Goal: Communication & Community: Answer question/provide support

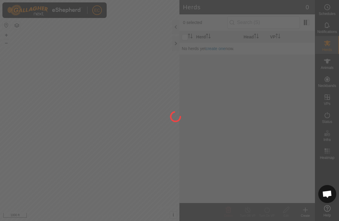
scroll to position [2114, 0]
click at [330, 48] on div at bounding box center [169, 110] width 339 height 221
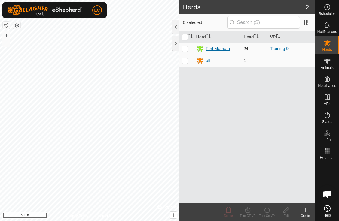
click at [219, 49] on div "Fort Merriam" at bounding box center [218, 49] width 24 height 6
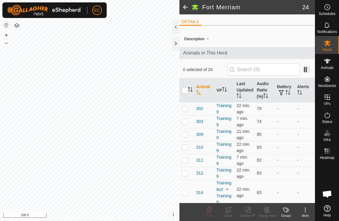
click at [187, 8] on span at bounding box center [185, 7] width 12 height 14
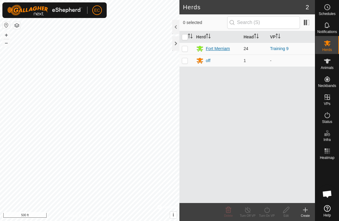
click at [209, 47] on div "Fort Merriam" at bounding box center [218, 49] width 24 height 6
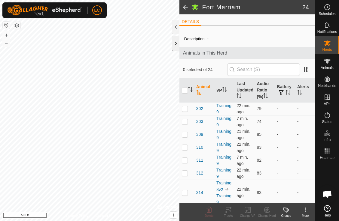
click at [173, 41] on div at bounding box center [175, 43] width 7 height 14
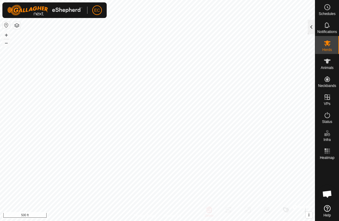
click at [309, 28] on div at bounding box center [311, 27] width 7 height 14
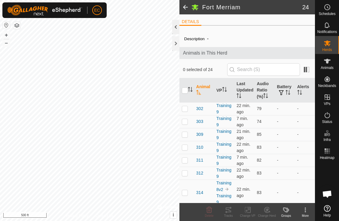
click at [175, 28] on div at bounding box center [175, 27] width 7 height 14
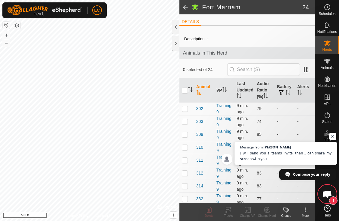
click at [290, 153] on span "I will send you a teams invite, then I can share my screen with you" at bounding box center [286, 157] width 92 height 12
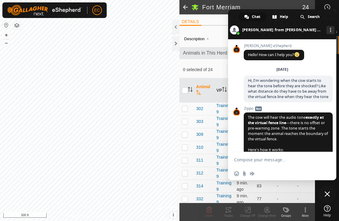
scroll to position [2141, 0]
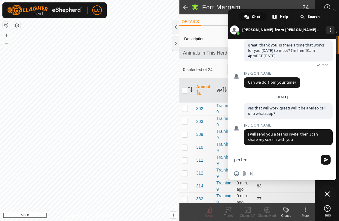
type textarea "perfect"
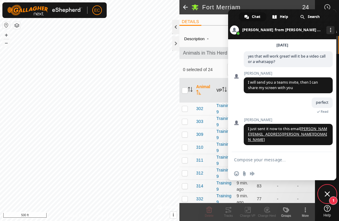
scroll to position [2182, 0]
click at [283, 164] on form at bounding box center [275, 160] width 83 height 16
click at [280, 160] on textarea "Compose your message..." at bounding box center [275, 159] width 83 height 5
type textarea "great, will see you in an hour!"
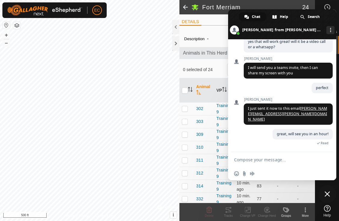
scroll to position [2197, 0]
click at [214, 68] on span "0 selected of 24" at bounding box center [205, 70] width 44 height 6
click at [331, 19] on span at bounding box center [282, 24] width 108 height 30
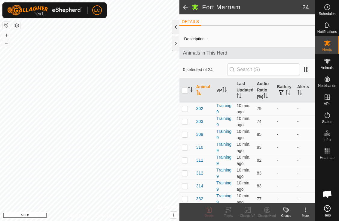
click at [175, 28] on div at bounding box center [175, 27] width 7 height 14
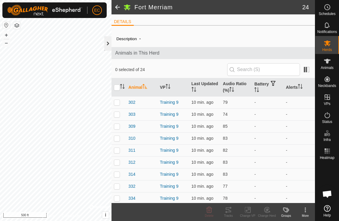
click at [107, 39] on div at bounding box center [107, 43] width 7 height 14
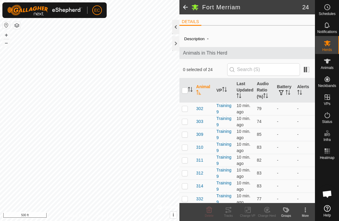
click at [175, 32] on div at bounding box center [175, 27] width 7 height 14
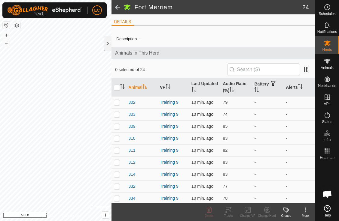
scroll to position [182, 0]
